Goal: Answer question/provide support: Share knowledge or assist other users

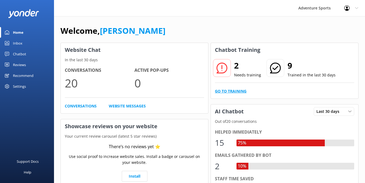
click at [236, 93] on link "Go to Training" at bounding box center [231, 91] width 32 height 6
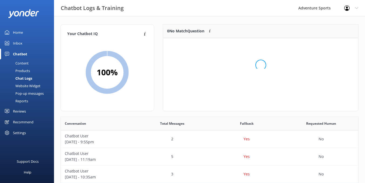
scroll to position [41, 195]
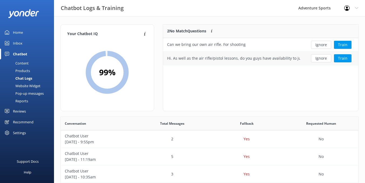
click at [246, 60] on div "Hi. As well as the air rifle/pistol lessons, do you guys have availability to j…" at bounding box center [233, 58] width 133 height 6
click at [344, 59] on button "Train" at bounding box center [343, 58] width 18 height 8
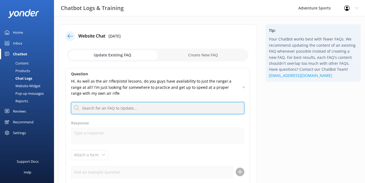
click at [118, 109] on input "text" at bounding box center [157, 108] width 173 height 12
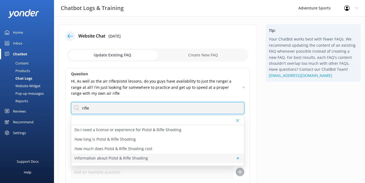
type input "rifle"
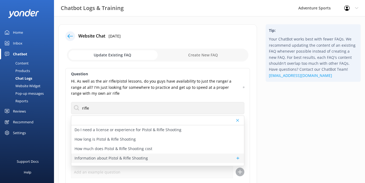
click at [115, 159] on p "Information about Pistol & Rifle Shooting" at bounding box center [111, 158] width 73 height 6
type textarea "Pistol & Rifle Shooting at Adventure Sports is a one-hour session in our purpos…"
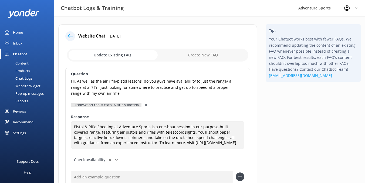
click at [145, 106] on icon at bounding box center [146, 105] width 3 height 3
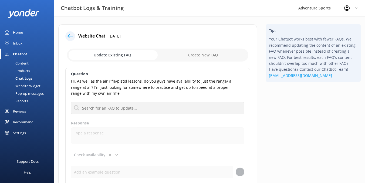
click at [19, 43] on div "Inbox" at bounding box center [17, 43] width 9 height 11
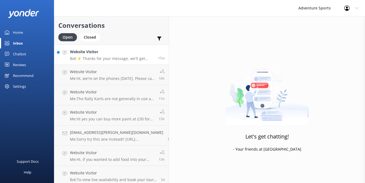
click at [110, 54] on h4 "Website Visitor" at bounding box center [112, 52] width 84 height 6
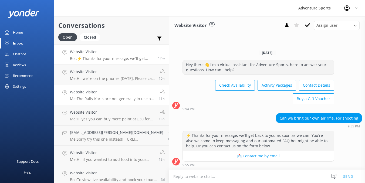
click at [107, 99] on p "Me: The Rally Karts are not generally in use as winter approaches as they need …" at bounding box center [112, 98] width 85 height 5
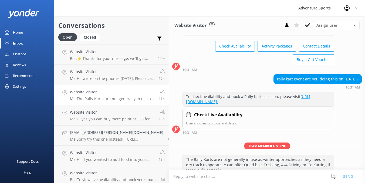
scroll to position [46, 0]
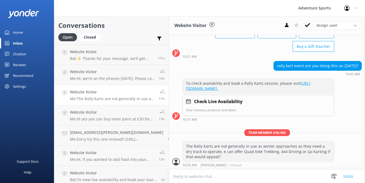
click at [21, 54] on div "Chatbot" at bounding box center [19, 54] width 13 height 11
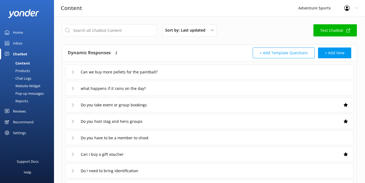
click at [73, 106] on icon at bounding box center [72, 104] width 3 height 3
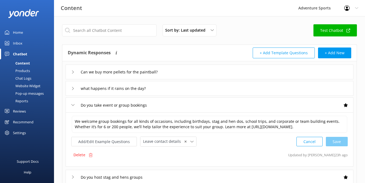
click at [73, 106] on icon at bounding box center [72, 104] width 3 height 3
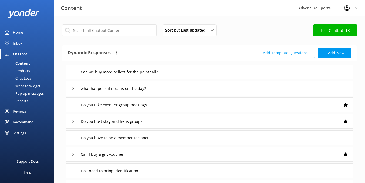
click at [17, 33] on div "Home" at bounding box center [18, 32] width 10 height 11
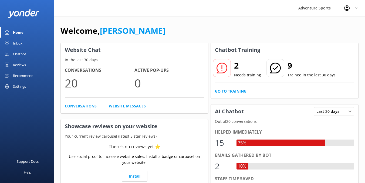
click at [230, 93] on link "Go to Training" at bounding box center [231, 91] width 32 height 6
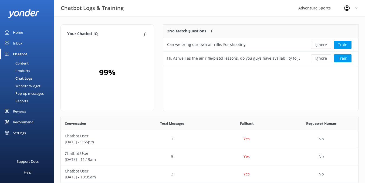
scroll to position [41, 195]
